Goal: Information Seeking & Learning: Learn about a topic

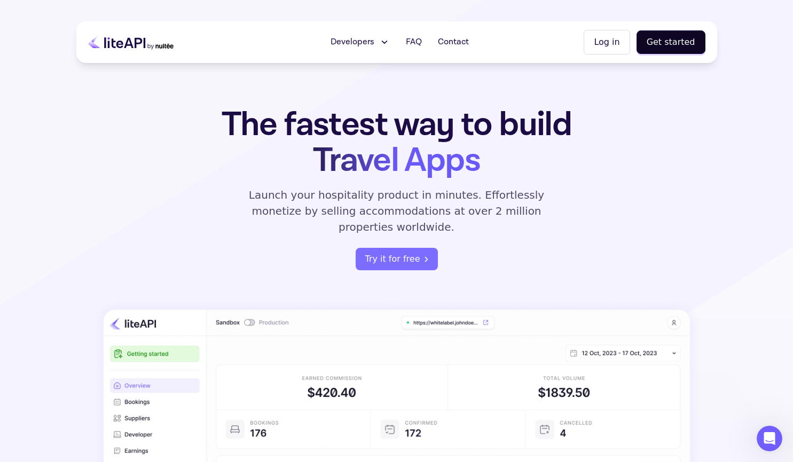
click at [622, 41] on button "Log in" at bounding box center [607, 42] width 46 height 25
click at [425, 256] on icon "register" at bounding box center [426, 258] width 3 height 5
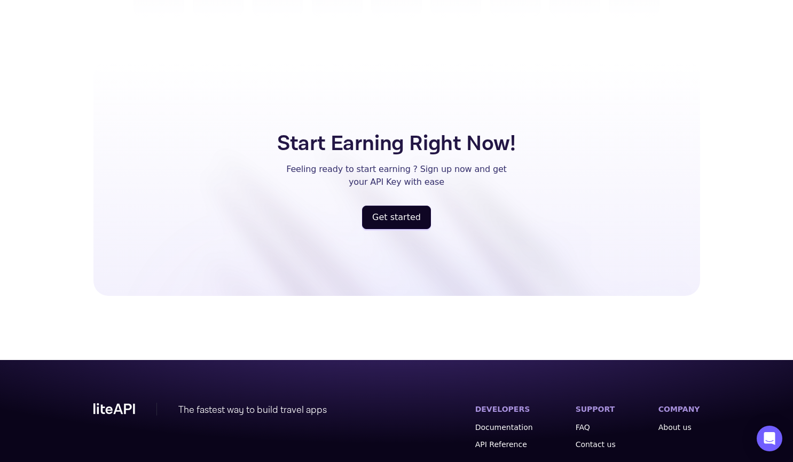
scroll to position [2765, 0]
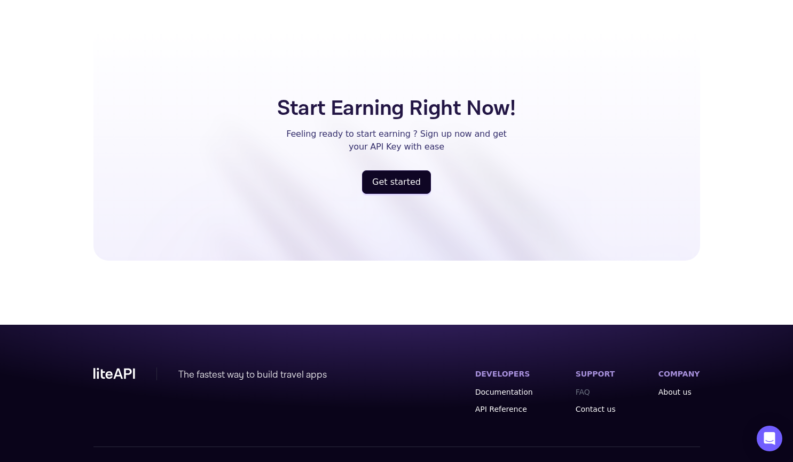
click at [597, 387] on link "FAQ" at bounding box center [596, 392] width 40 height 11
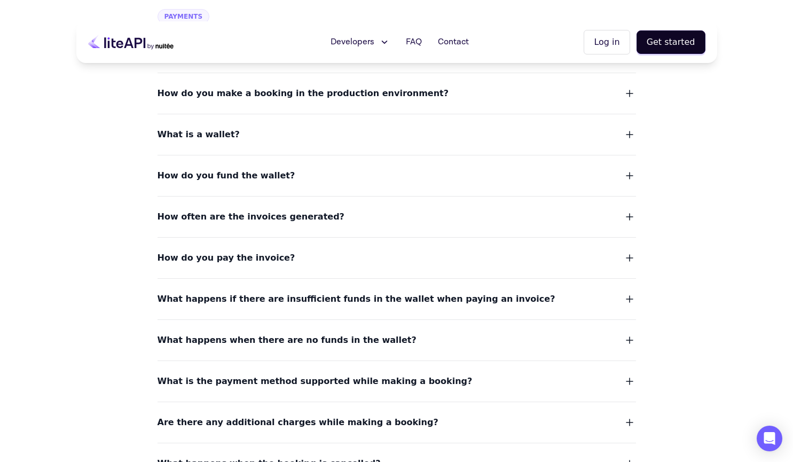
scroll to position [712, 0]
click at [210, 143] on dl "What kind of payment methods are supported? How do you make a booking in the pr…" at bounding box center [396, 334] width 478 height 604
click at [215, 135] on span "What is a wallet?" at bounding box center [198, 135] width 82 height 15
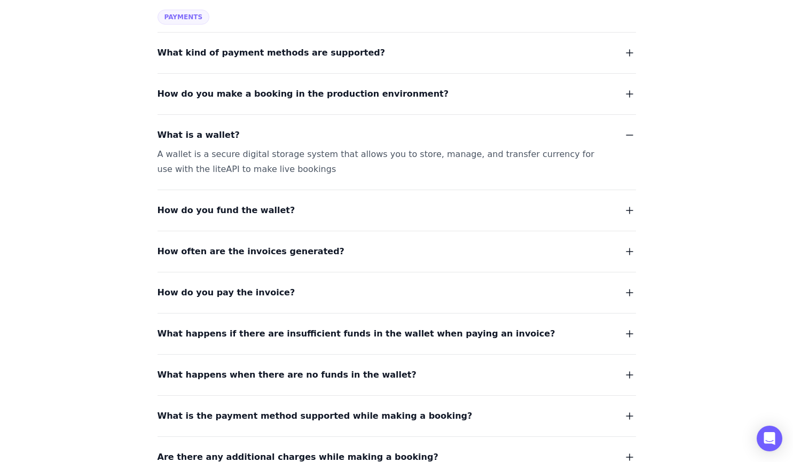
scroll to position [759, 0]
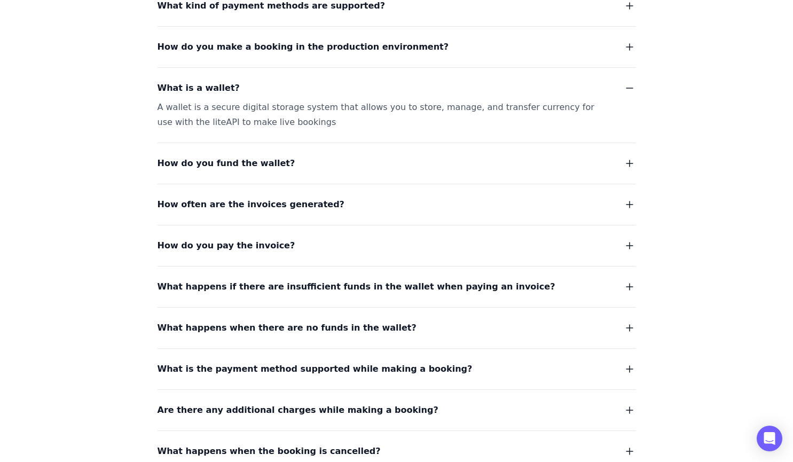
click at [188, 159] on span "How do you fund the wallet?" at bounding box center [226, 163] width 138 height 15
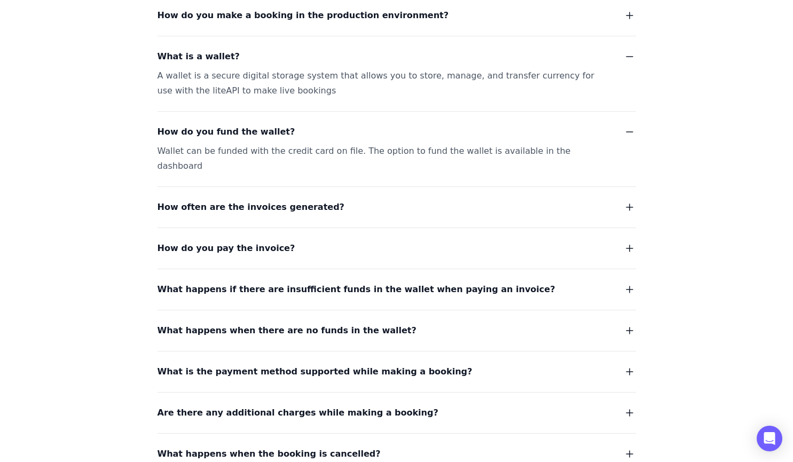
scroll to position [791, 0]
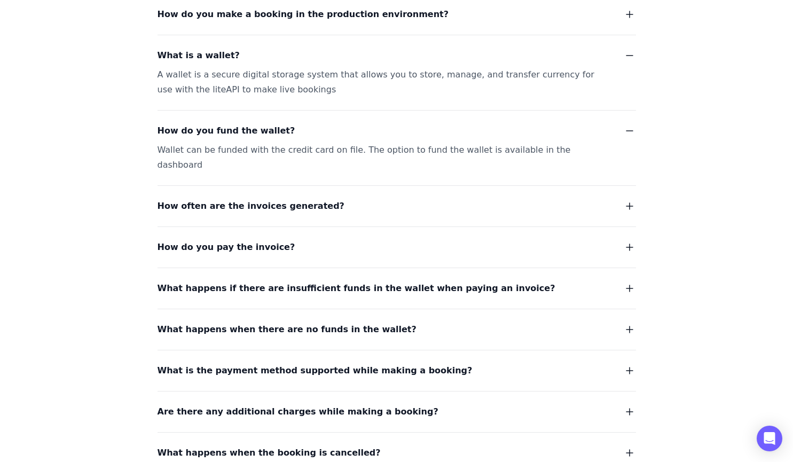
click at [198, 199] on span "How often are the invoices generated?" at bounding box center [250, 206] width 187 height 15
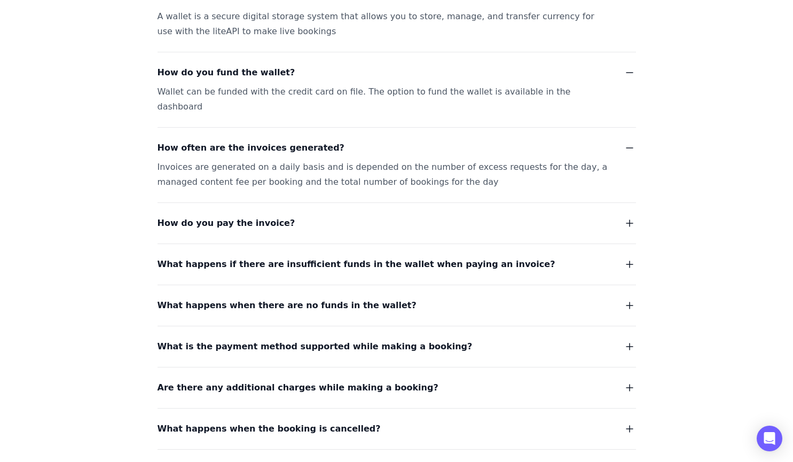
scroll to position [853, 0]
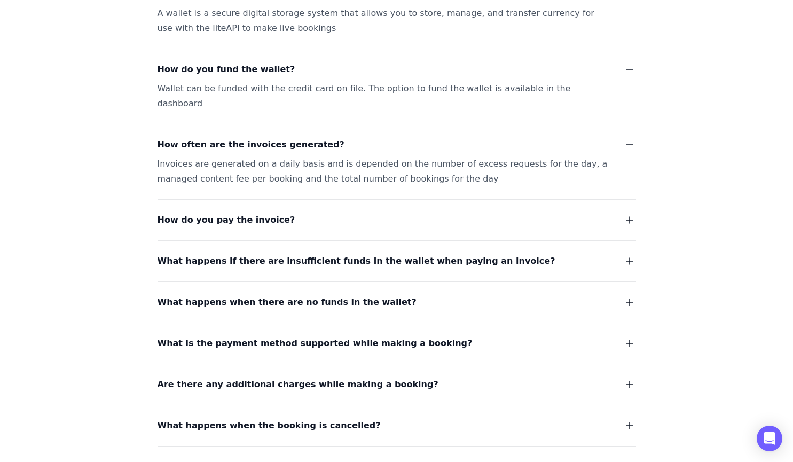
click at [191, 212] on span "How do you pay the invoice?" at bounding box center [226, 219] width 138 height 15
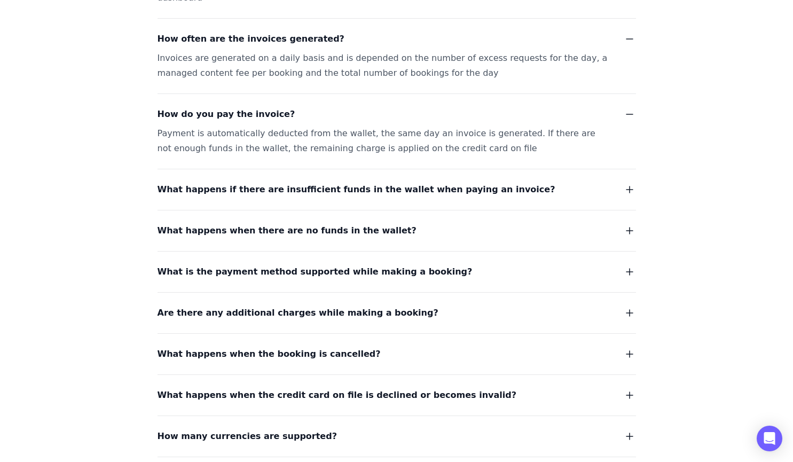
scroll to position [995, 0]
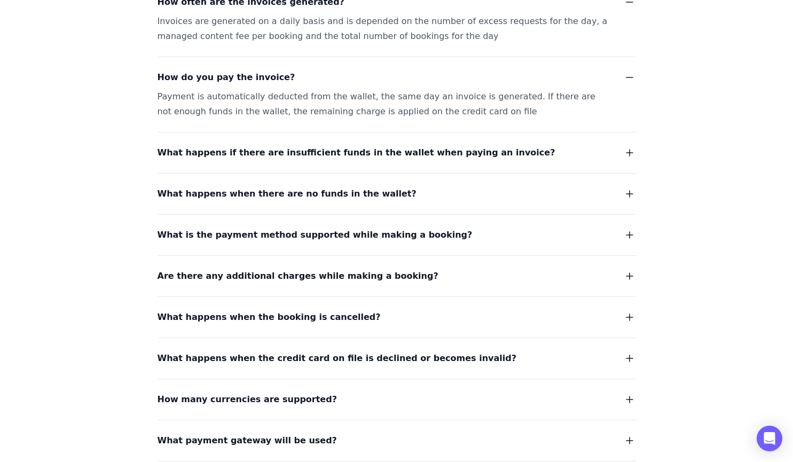
click at [207, 145] on span "What happens if there are insufficient funds in the wallet when paying an invoi…" at bounding box center [356, 152] width 398 height 15
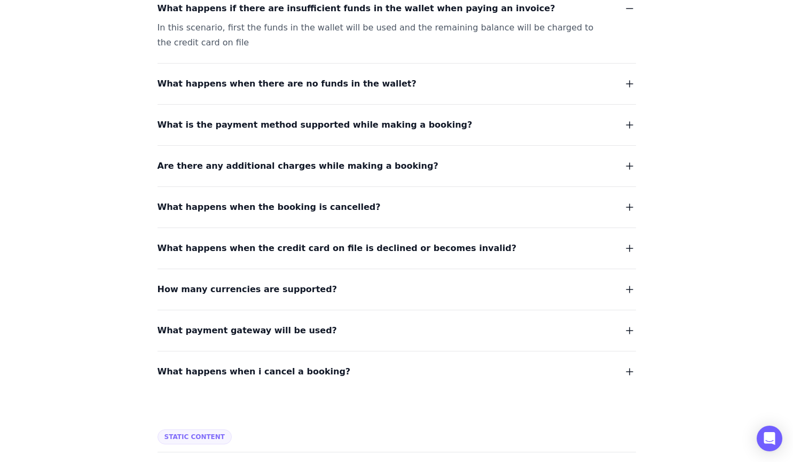
scroll to position [1154, 0]
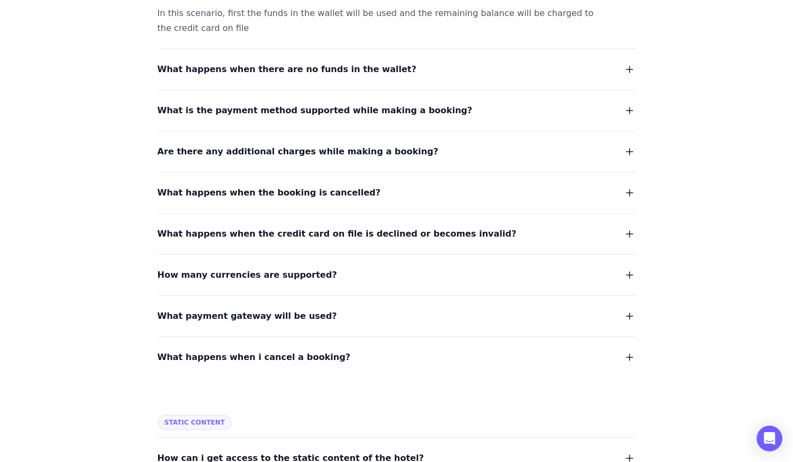
click at [241, 144] on span "Are there any additional charges while making a booking?" at bounding box center [297, 151] width 281 height 15
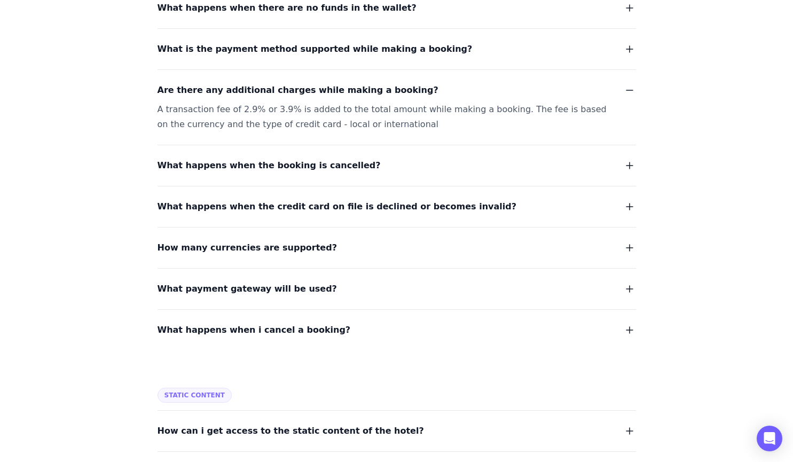
scroll to position [1216, 0]
click at [204, 157] on span "What happens when the booking is cancelled?" at bounding box center [268, 164] width 223 height 15
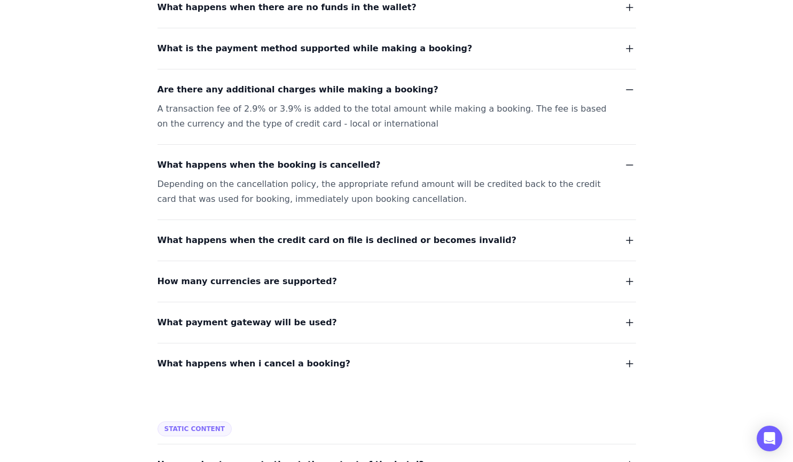
click at [254, 233] on span "What happens when the credit card on file is declined or becomes invalid?" at bounding box center [336, 240] width 359 height 15
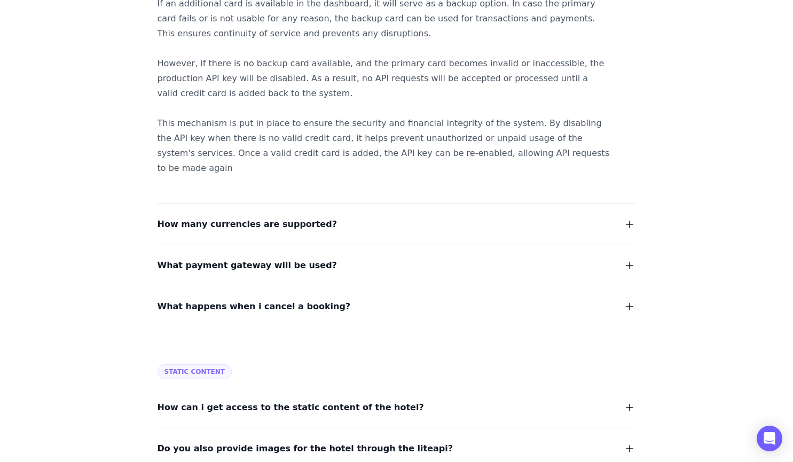
scroll to position [1472, 0]
click at [210, 216] on span "How many currencies are supported?" at bounding box center [246, 223] width 179 height 15
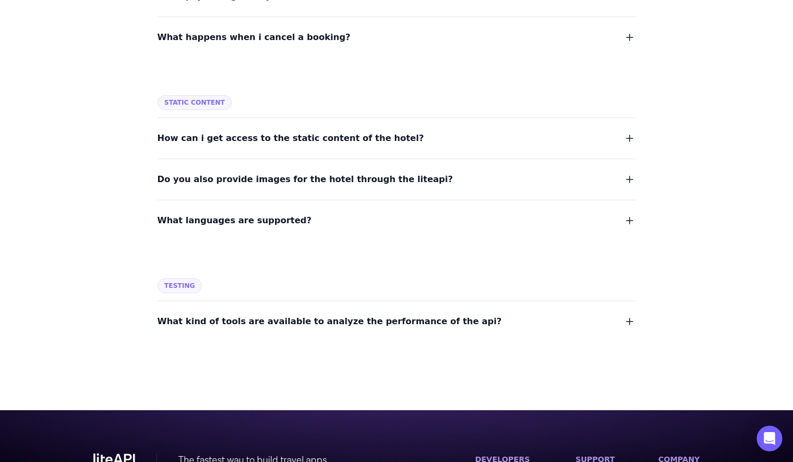
scroll to position [1775, 0]
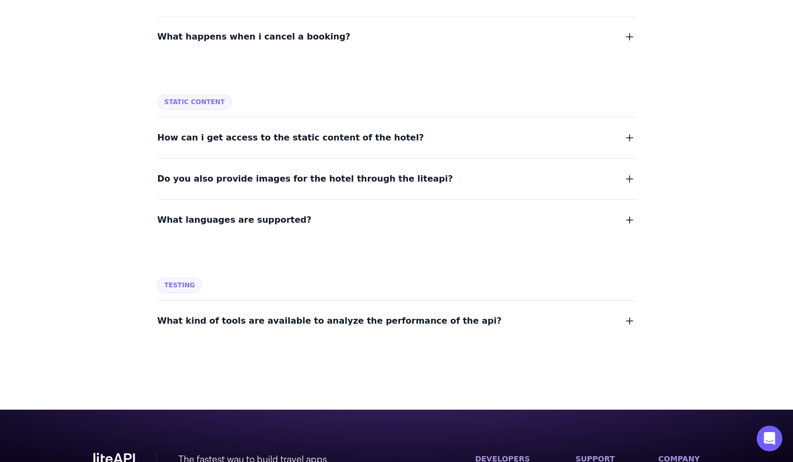
click at [237, 130] on span "How can i get access to the static content of the hotel?" at bounding box center [290, 137] width 266 height 15
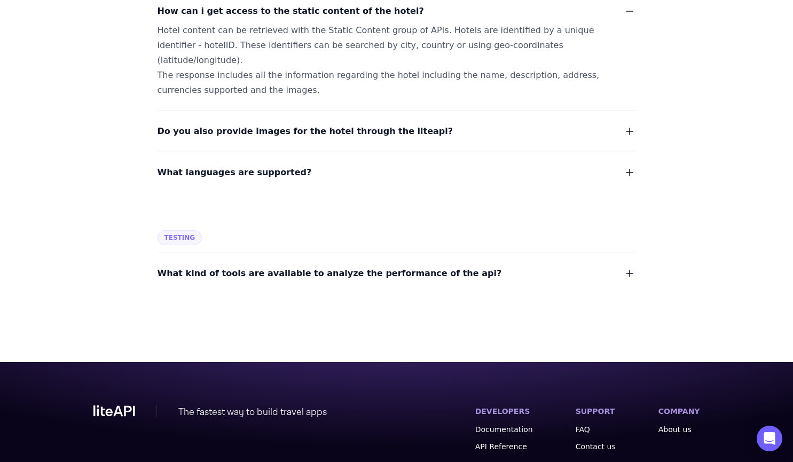
scroll to position [1924, 0]
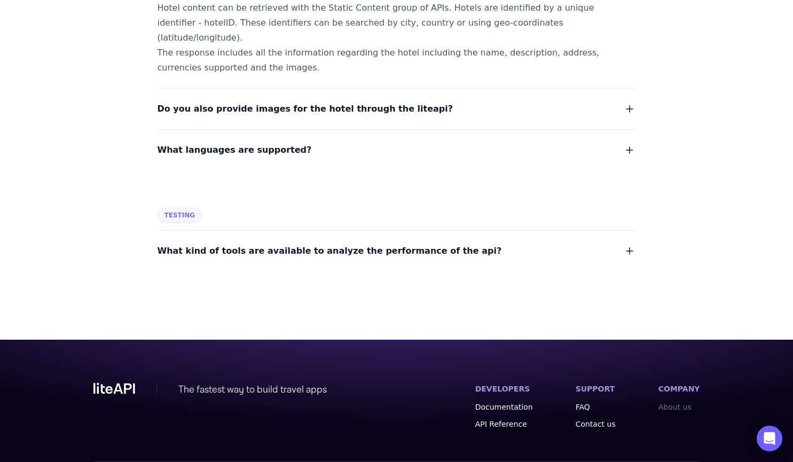
click at [682, 401] on link "About us" at bounding box center [679, 406] width 42 height 11
